Goal: Transaction & Acquisition: Purchase product/service

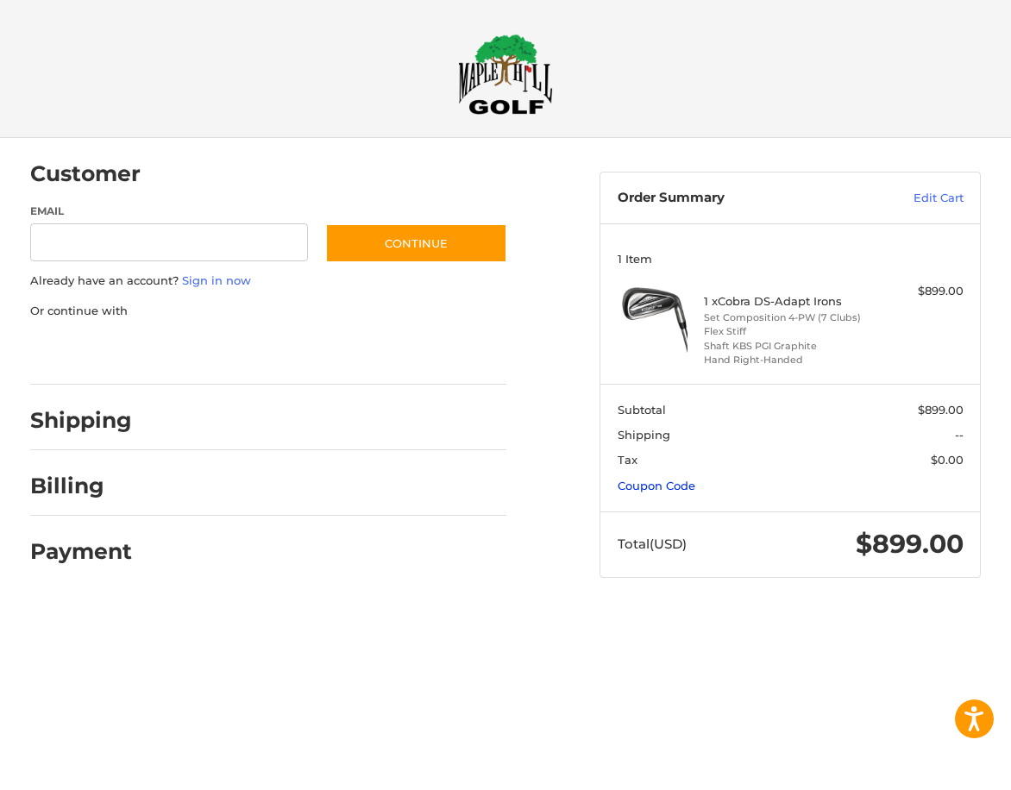
click at [649, 483] on link "Coupon Code" at bounding box center [656, 486] width 78 height 14
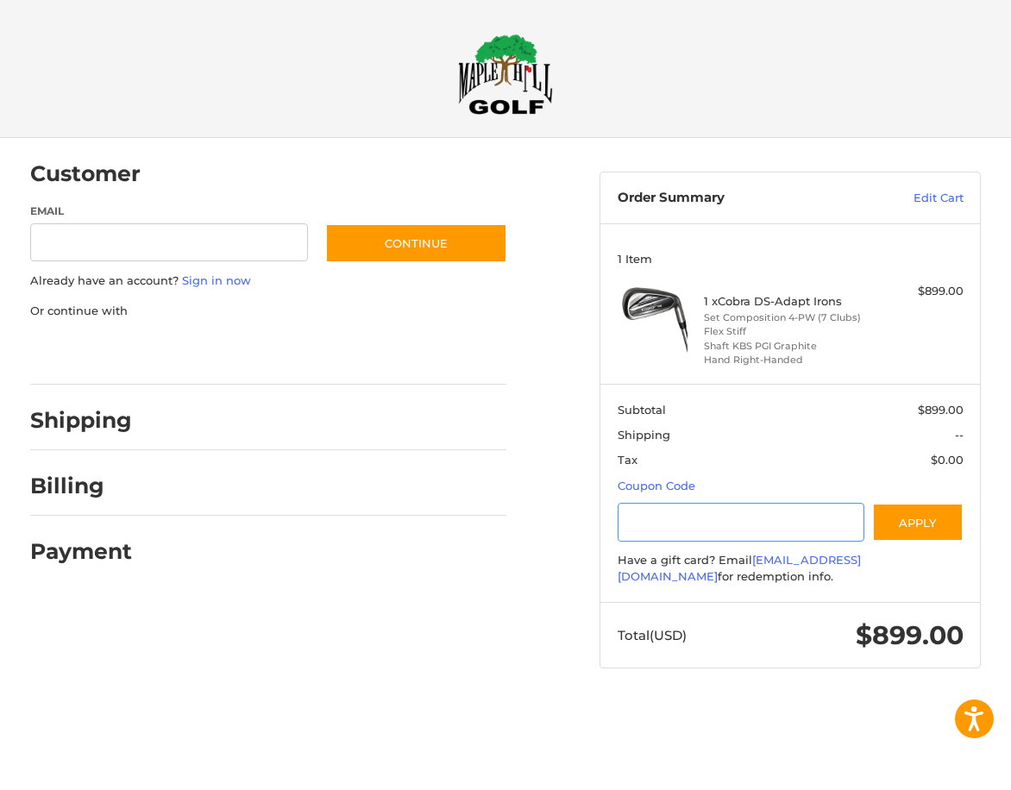
drag, startPoint x: 683, startPoint y: 526, endPoint x: 689, endPoint y: 478, distance: 48.7
click at [686, 513] on input "Gift Certificate or Coupon Code" at bounding box center [740, 522] width 247 height 39
type input "*******"
